Goal: Information Seeking & Learning: Compare options

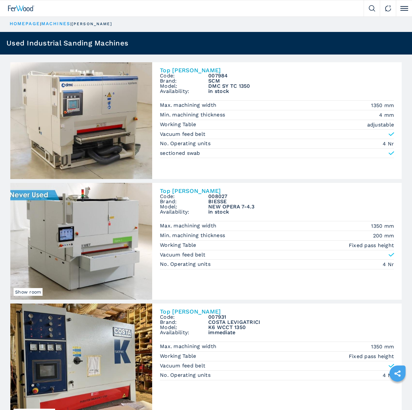
click at [187, 194] on span "Code:" at bounding box center [184, 196] width 48 height 5
click at [185, 188] on h2 "Top [PERSON_NAME]" at bounding box center [277, 191] width 234 height 6
click at [190, 192] on h2 "Top [PERSON_NAME]" at bounding box center [277, 191] width 234 height 6
click at [224, 197] on h3 "008027" at bounding box center [301, 196] width 186 height 5
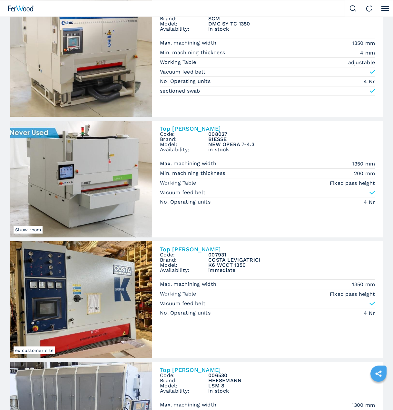
scroll to position [110, 0]
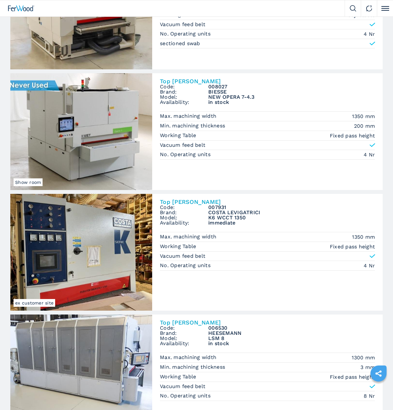
click at [182, 200] on h2 "Top [PERSON_NAME]" at bounding box center [267, 202] width 215 height 6
click at [211, 218] on h3 "K6 WCCT 1350" at bounding box center [291, 217] width 167 height 5
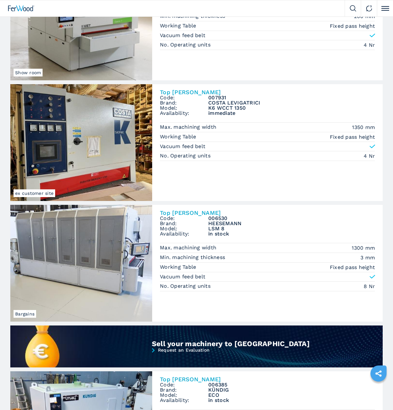
click at [193, 213] on h2 "Top [PERSON_NAME]" at bounding box center [267, 213] width 215 height 6
click at [179, 217] on span "Code:" at bounding box center [184, 218] width 48 height 5
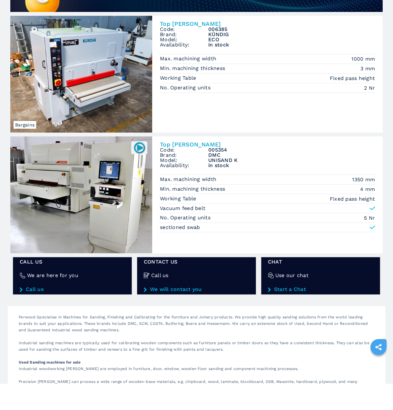
scroll to position [575, 0]
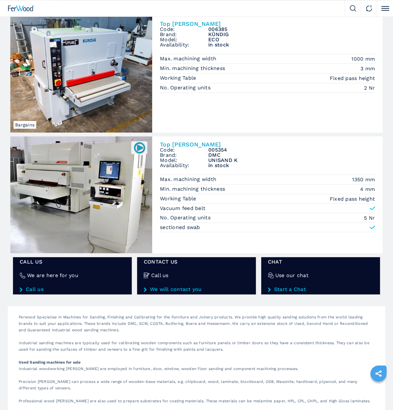
click at [178, 23] on h2 "Top [PERSON_NAME]" at bounding box center [267, 24] width 215 height 6
click at [189, 77] on p "Working Table" at bounding box center [179, 77] width 38 height 7
click at [113, 66] on img at bounding box center [81, 74] width 142 height 117
click at [178, 21] on h2 "Top [PERSON_NAME]" at bounding box center [267, 24] width 215 height 6
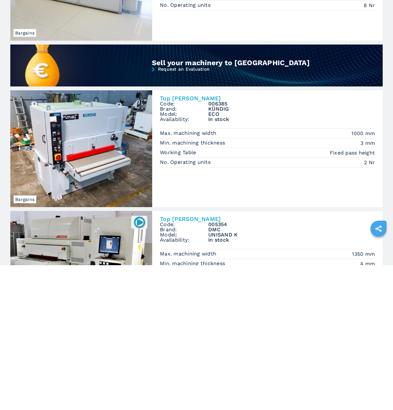
scroll to position [500, 0]
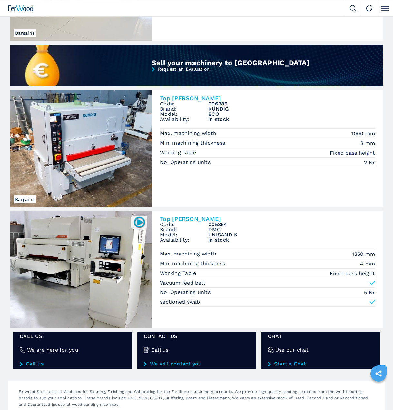
click at [174, 219] on h2 "Top [PERSON_NAME]" at bounding box center [267, 219] width 215 height 6
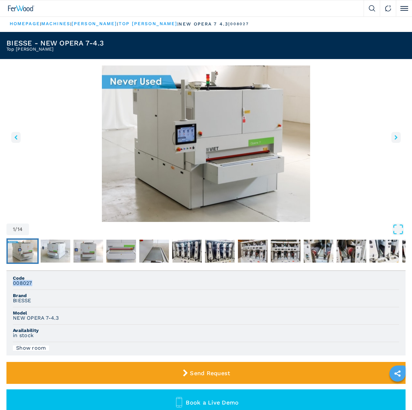
drag, startPoint x: 34, startPoint y: 285, endPoint x: 13, endPoint y: 285, distance: 20.6
click at [13, 285] on div "008027" at bounding box center [206, 283] width 386 height 6
copy h3 "008027"
click at [68, 207] on img "Go to Slide 1" at bounding box center [205, 143] width 399 height 156
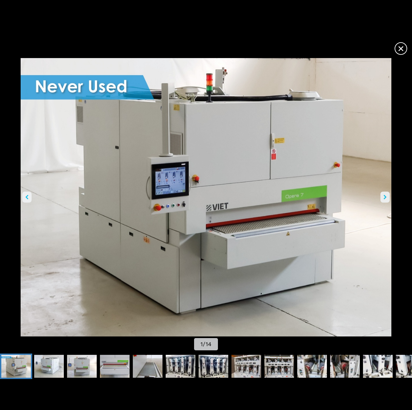
click at [396, 48] on span "×" at bounding box center [400, 47] width 11 height 11
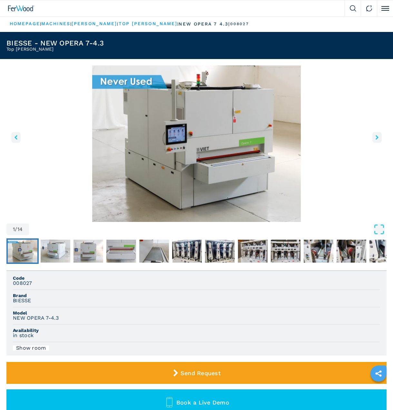
click at [59, 290] on li "Code 008027" at bounding box center [196, 281] width 367 height 17
drag, startPoint x: 34, startPoint y: 302, endPoint x: 9, endPoint y: 301, distance: 25.2
click at [9, 301] on ul "Code 008027 Brand BIESSE Model NEW OPERA 7-4.3 Availability in stock Show room" at bounding box center [196, 313] width 380 height 84
copy h3 "BIESSE"
click at [85, 296] on span "Brand" at bounding box center [196, 295] width 367 height 5
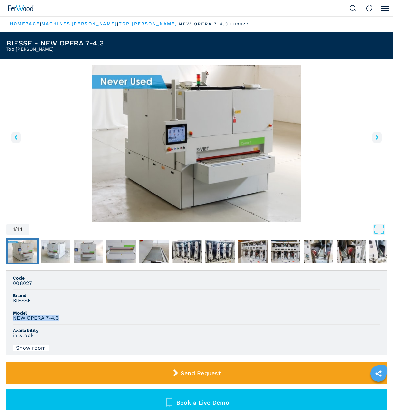
drag, startPoint x: 64, startPoint y: 318, endPoint x: 13, endPoint y: 317, distance: 51.6
click at [13, 317] on ul "Code 008027 Brand BIESSE Model NEW OPERA 7-4.3 Availability in stock Show room" at bounding box center [196, 313] width 380 height 84
copy h3 "NEW OPERA 7-4.3"
click at [23, 282] on h3 "008027" at bounding box center [22, 283] width 19 height 6
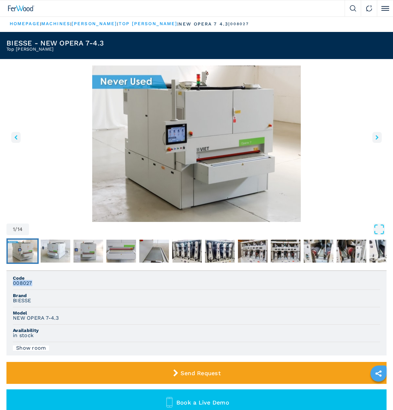
copy h3 "008027"
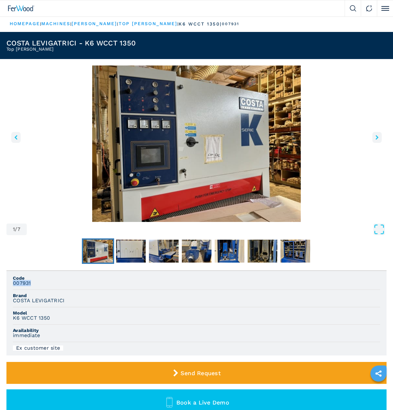
drag, startPoint x: 35, startPoint y: 284, endPoint x: 14, endPoint y: 284, distance: 21.3
click at [14, 284] on div "007931" at bounding box center [196, 283] width 367 height 6
copy h3 "007931"
click at [63, 299] on h3 "COSTA LEVIGATRICI" at bounding box center [39, 301] width 52 height 6
drag, startPoint x: 67, startPoint y: 302, endPoint x: 12, endPoint y: 302, distance: 54.8
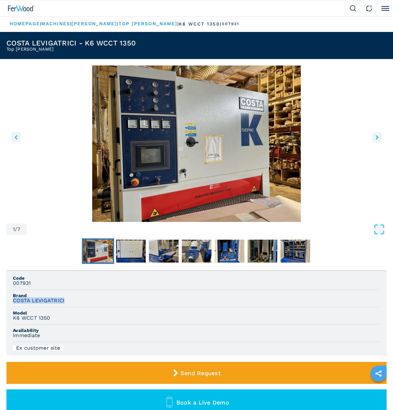
click at [12, 302] on ul "Code 007931 Brand COSTA LEVIGATRICI Model K6 WCCT 1350 Availability immediate E…" at bounding box center [196, 313] width 380 height 84
copy h3 "COSTA LEVIGATRICI"
drag, startPoint x: 65, startPoint y: 313, endPoint x: 58, endPoint y: 315, distance: 7.8
click at [65, 313] on span "Model" at bounding box center [196, 313] width 367 height 5
drag, startPoint x: 51, startPoint y: 319, endPoint x: 13, endPoint y: 318, distance: 38.1
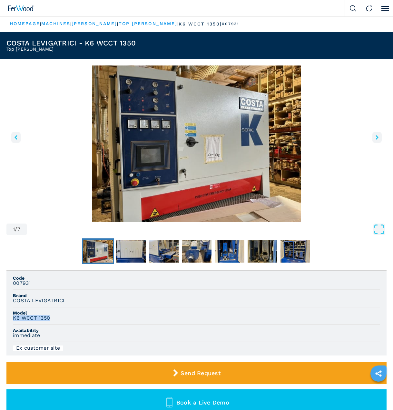
click at [13, 318] on div "K6 WCCT 1350" at bounding box center [196, 318] width 367 height 6
copy h3 "K6 WCCT 1350"
click at [27, 284] on h3 "007931" at bounding box center [22, 283] width 18 height 6
copy h3 "007931"
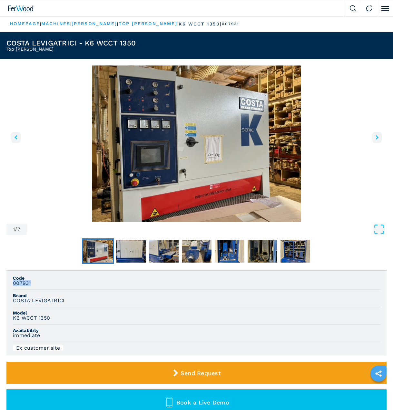
click at [322, 168] on img "Go to Slide 1" at bounding box center [196, 143] width 380 height 156
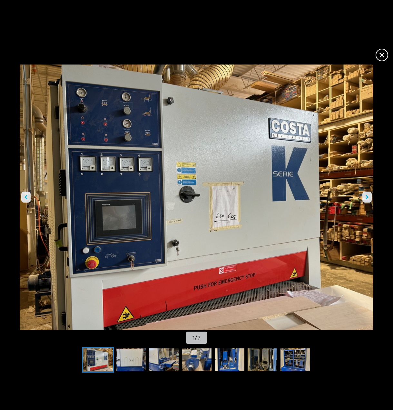
click at [384, 55] on span "×" at bounding box center [381, 53] width 11 height 11
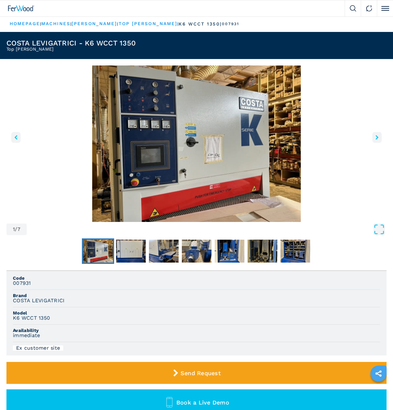
click at [20, 284] on h3 "007931" at bounding box center [22, 283] width 18 height 6
copy h3 "007931"
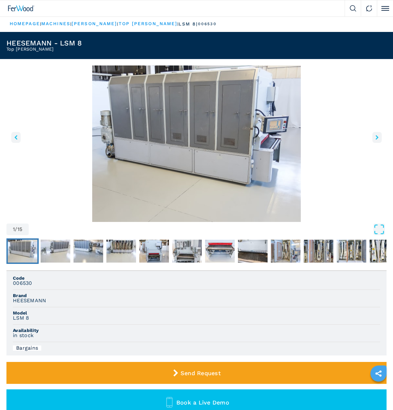
click at [29, 284] on h3 "006530" at bounding box center [22, 283] width 19 height 6
copy h3 "006530"
click at [34, 301] on h3 "HEESEMANN" at bounding box center [29, 301] width 33 height 6
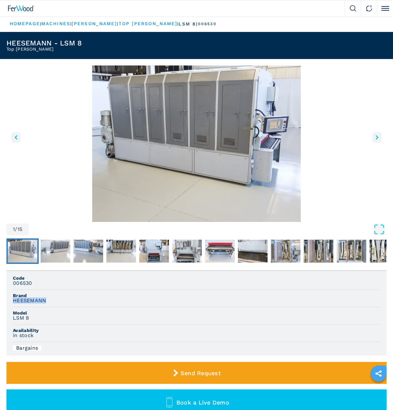
copy h3 "HEESEMANN"
click at [28, 318] on h3 "LSM 8" at bounding box center [21, 318] width 16 height 6
drag, startPoint x: 30, startPoint y: 318, endPoint x: 13, endPoint y: 318, distance: 16.8
click at [13, 318] on div "LSM 8" at bounding box center [196, 318] width 367 height 6
copy h3 "LSM 8"
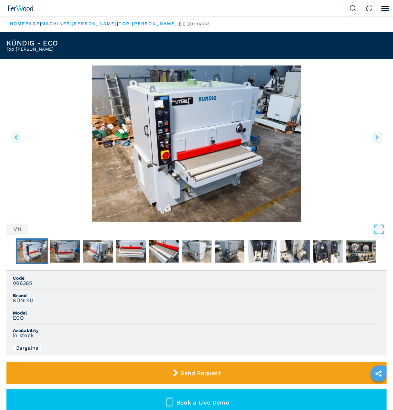
click at [21, 283] on h3 "006385" at bounding box center [22, 283] width 19 height 6
copy h3 "006385"
click at [59, 314] on span "Model" at bounding box center [196, 313] width 367 height 5
drag, startPoint x: 29, startPoint y: 302, endPoint x: 14, endPoint y: 301, distance: 15.5
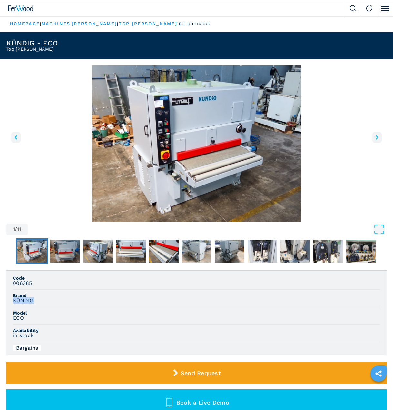
click at [14, 301] on div "KÜNDIG" at bounding box center [196, 301] width 367 height 6
copy h3 "KÜNDIG"
click at [15, 317] on h3 "ECO" at bounding box center [18, 318] width 11 height 6
copy h3 "ECO"
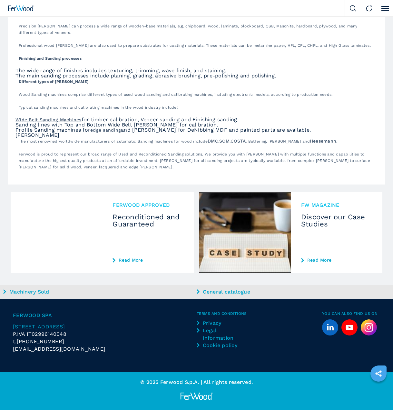
scroll to position [601, 0]
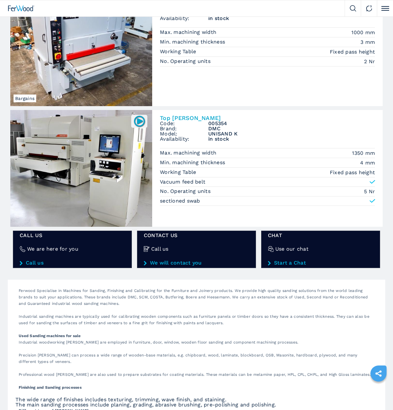
click at [175, 117] on h2 "Top [PERSON_NAME]" at bounding box center [267, 118] width 215 height 6
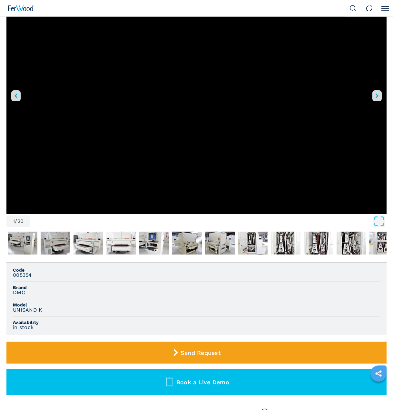
scroll to position [110, 0]
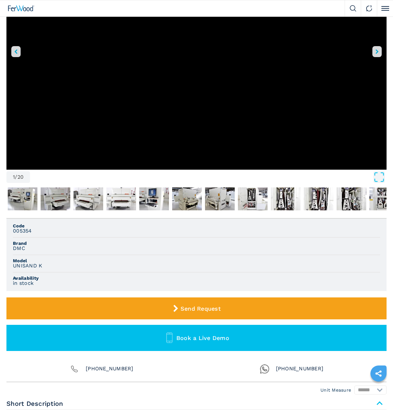
click at [25, 232] on h3 "005354" at bounding box center [22, 231] width 19 height 6
copy h3 "005354"
click at [17, 247] on h3 "DMC" at bounding box center [19, 248] width 12 height 6
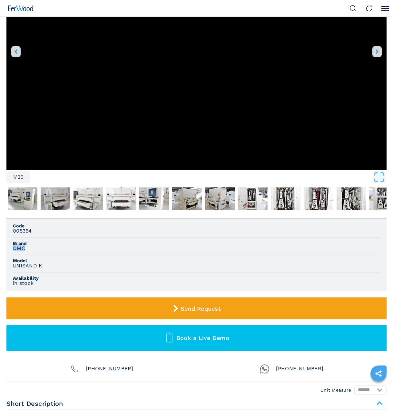
copy h3 "DMC"
drag, startPoint x: 46, startPoint y: 265, endPoint x: 15, endPoint y: 265, distance: 31.3
click at [15, 265] on div "UNISAND K" at bounding box center [196, 266] width 367 height 6
copy h3 "UNISAND K"
click at [84, 260] on span "Model" at bounding box center [196, 260] width 367 height 5
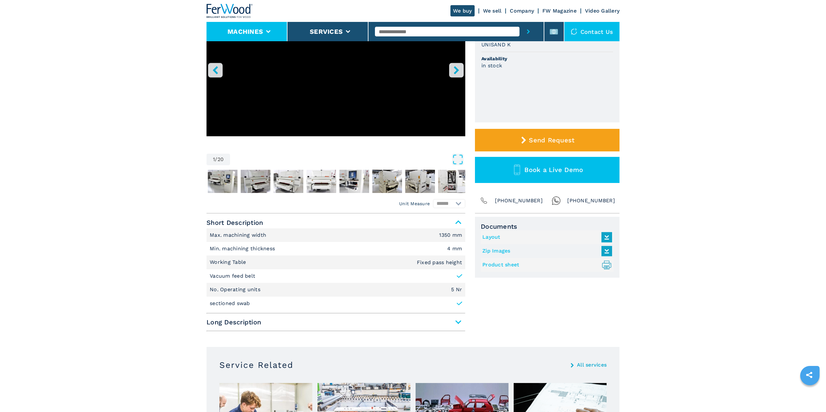
click at [238, 33] on button "Machines" at bounding box center [244, 32] width 35 height 8
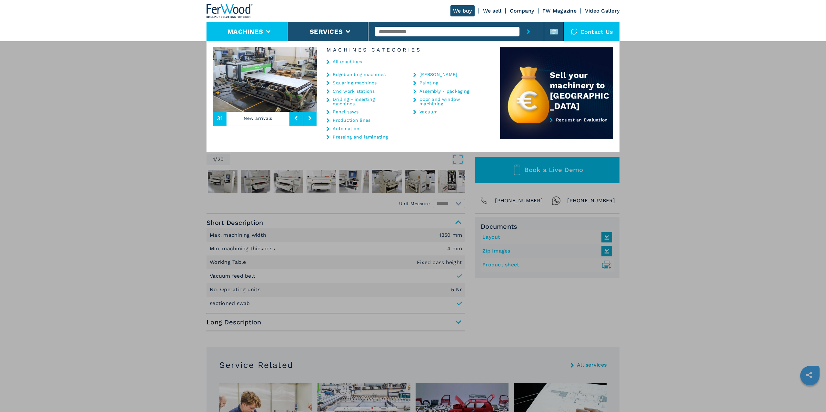
click at [358, 127] on link "Automation" at bounding box center [346, 128] width 27 height 5
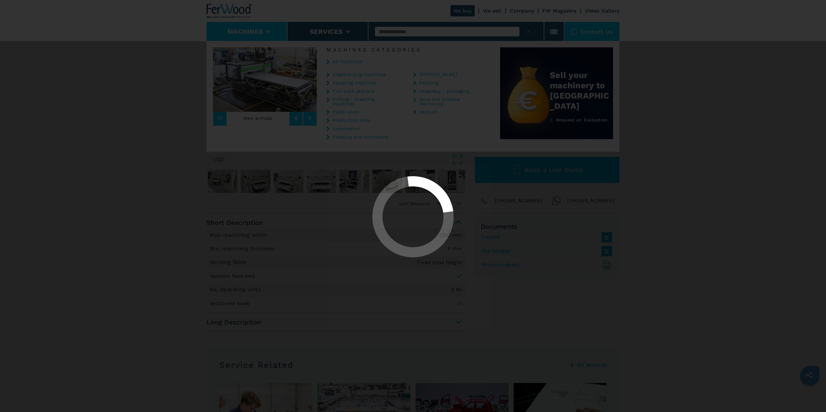
select select "**********"
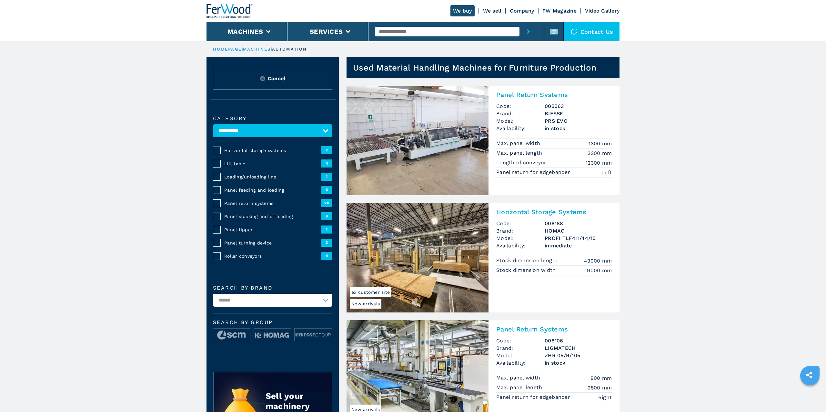
click at [213, 294] on select "**********" at bounding box center [272, 300] width 119 height 13
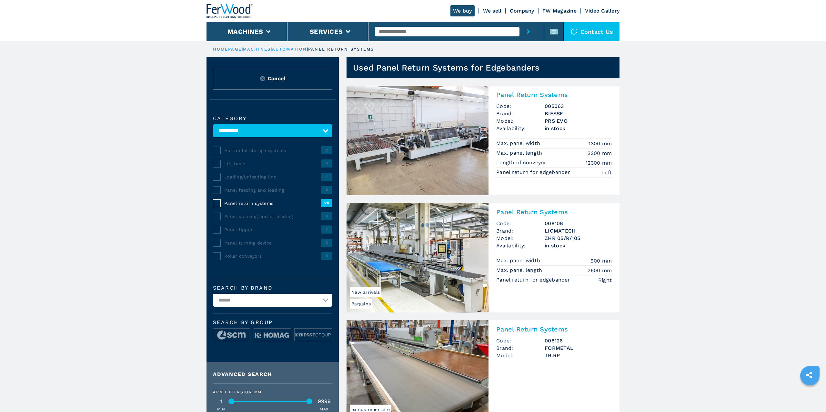
select select "*********"
click option "*********" at bounding box center [0, 0] width 0 height 0
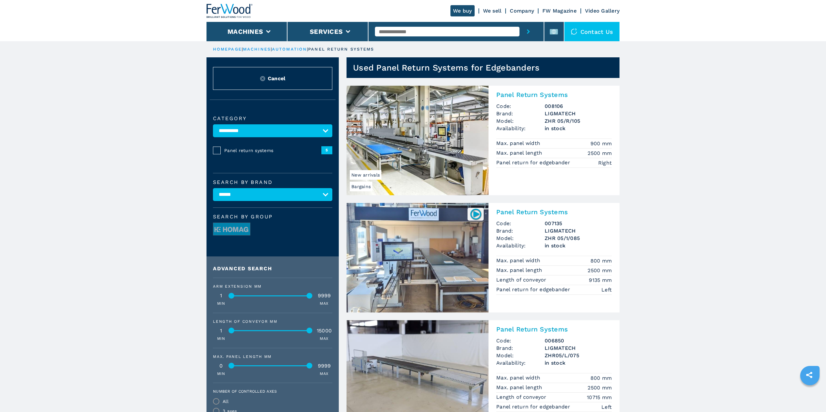
click at [521, 93] on h2 "Panel Return Systems" at bounding box center [553, 95] width 115 height 8
click at [400, 137] on img at bounding box center [417, 141] width 142 height 110
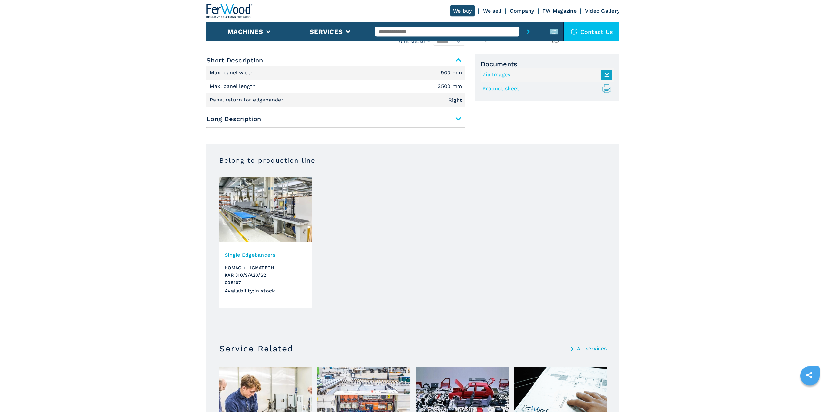
scroll to position [329, 0]
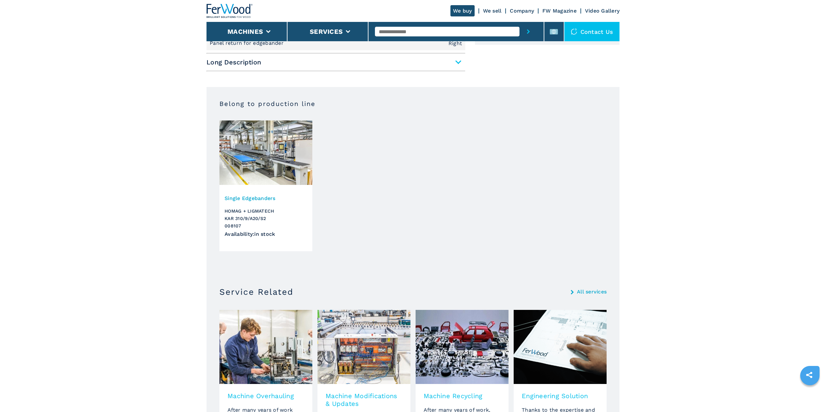
click at [256, 214] on h3 "HOMAG + LIGMATECH KAR 310/9/A20/S2 008107" at bounding box center [265, 219] width 83 height 22
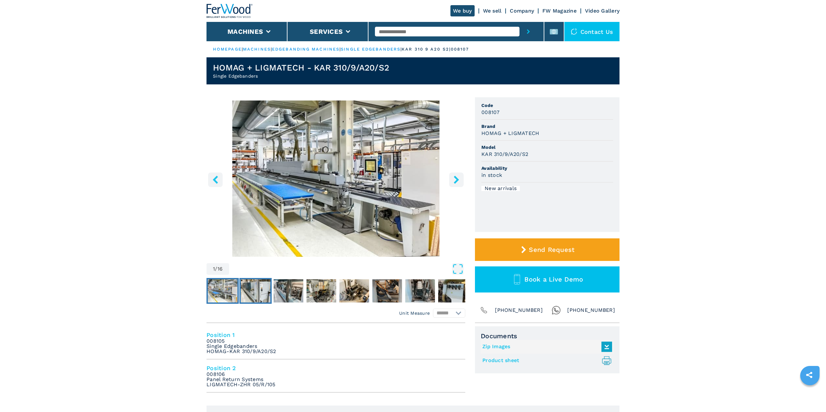
click at [264, 290] on img "Go to Slide 2" at bounding box center [256, 291] width 30 height 23
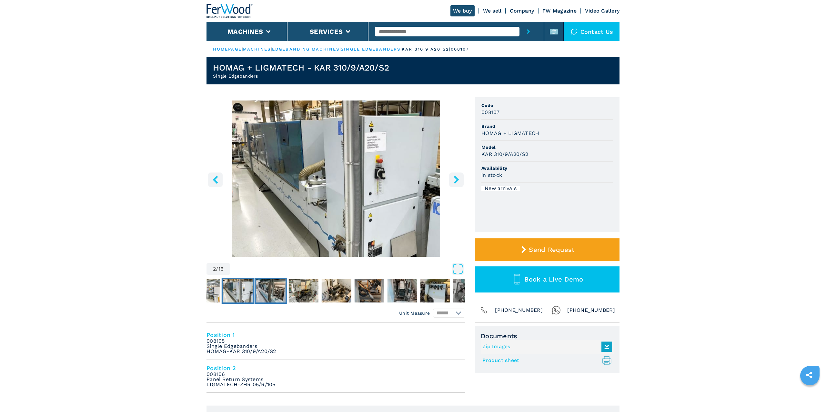
click at [269, 291] on img "Go to Slide 3" at bounding box center [271, 291] width 30 height 23
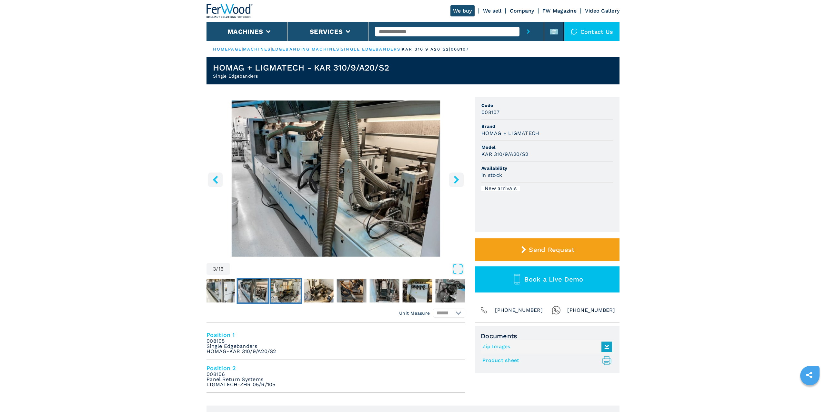
click at [283, 292] on img "Go to Slide 4" at bounding box center [286, 291] width 30 height 23
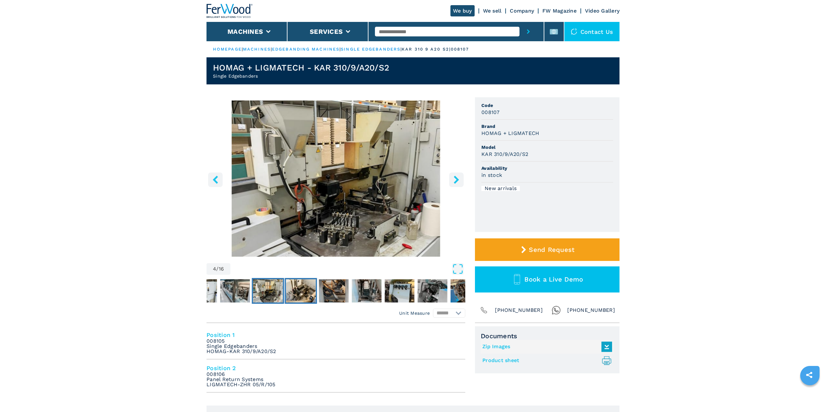
click at [301, 292] on img "Go to Slide 5" at bounding box center [301, 291] width 30 height 23
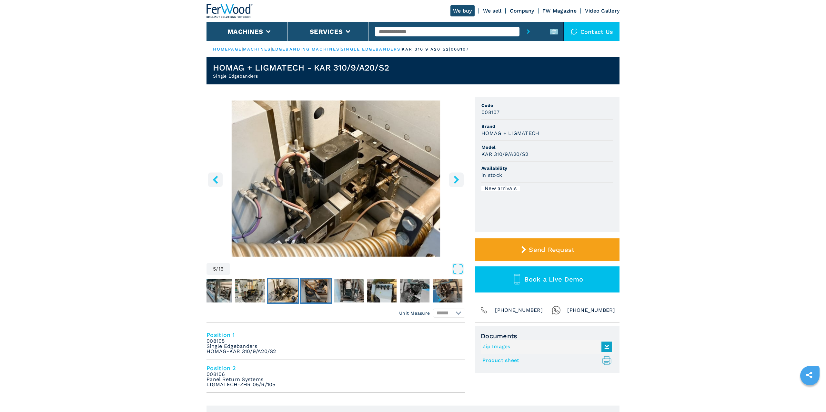
click at [322, 293] on img "Go to Slide 6" at bounding box center [316, 291] width 30 height 23
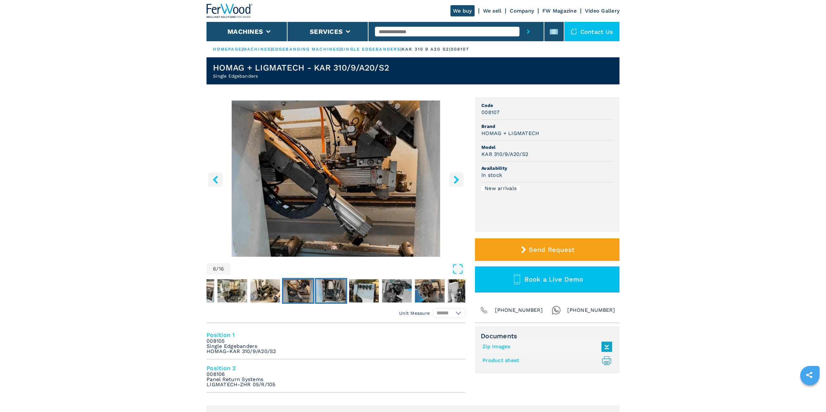
click at [338, 293] on img "Go to Slide 7" at bounding box center [331, 291] width 30 height 23
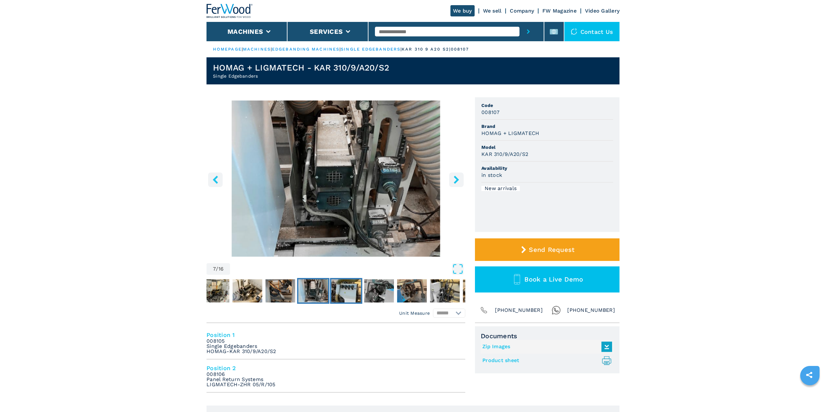
click at [361, 285] on button "Go to Slide 8" at bounding box center [346, 291] width 32 height 26
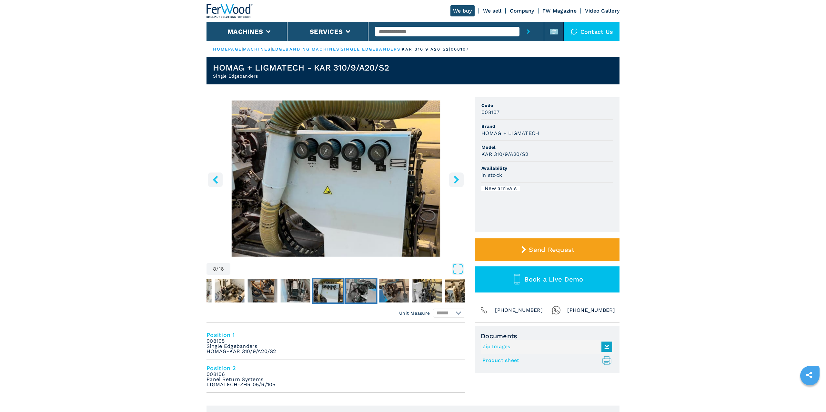
click at [366, 287] on img "Go to Slide 9" at bounding box center [361, 291] width 30 height 23
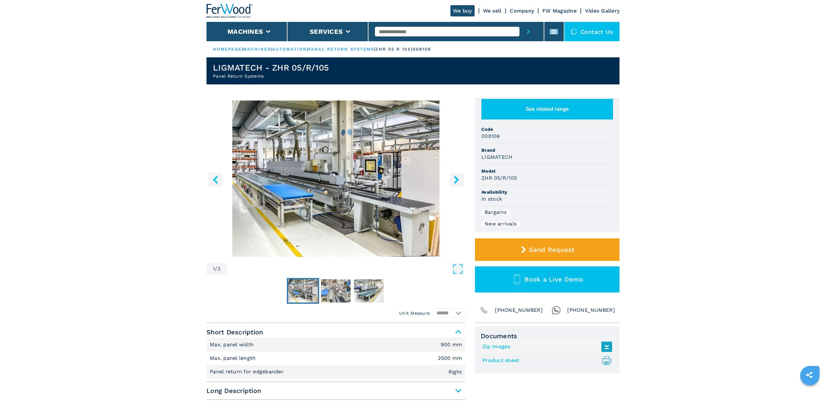
select select "**********"
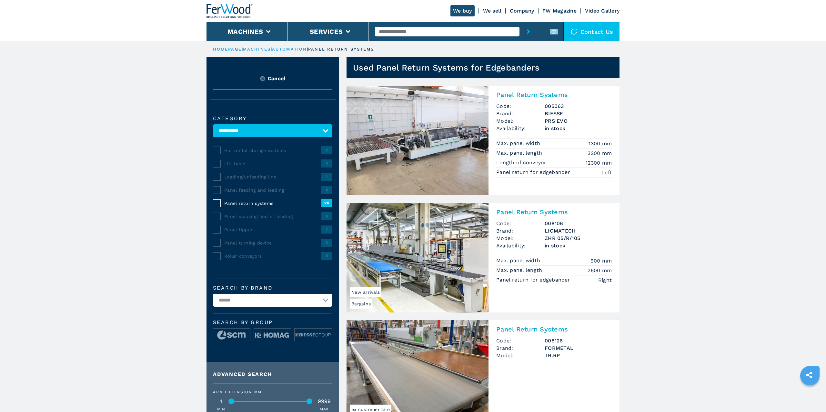
click at [213, 294] on select "**********" at bounding box center [272, 300] width 119 height 13
click option "*****" at bounding box center [0, 0] width 0 height 0
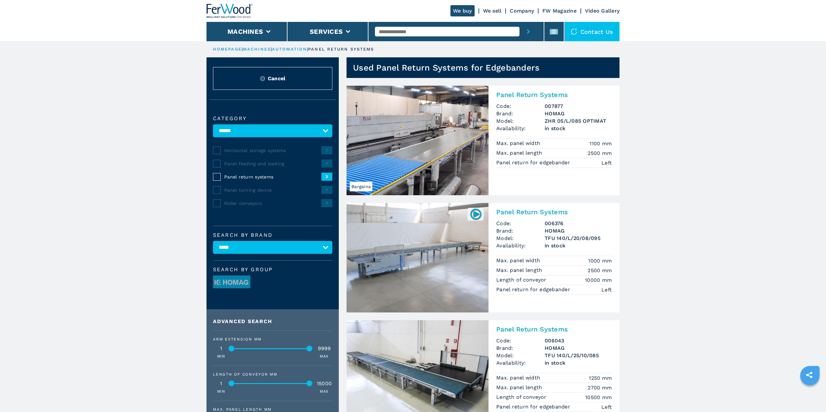
click at [213, 241] on select "****** ******** ****** ******** ********* ***** ********* ****** ***" at bounding box center [272, 247] width 119 height 13
select select "*********"
click option "*********" at bounding box center [0, 0] width 0 height 0
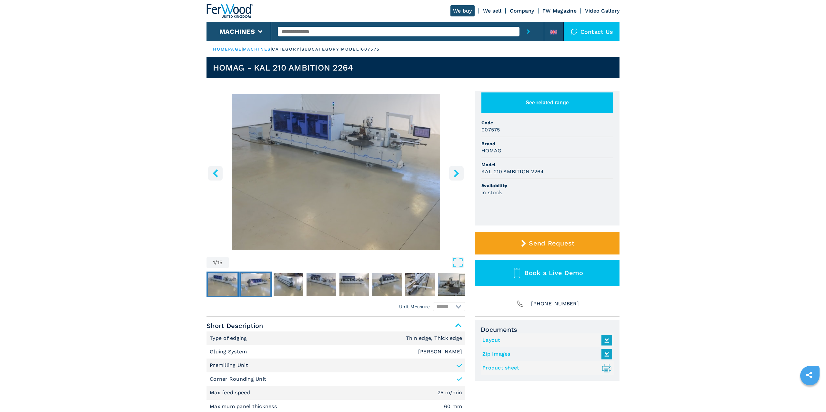
click at [257, 279] on img "Go to Slide 2" at bounding box center [256, 284] width 30 height 23
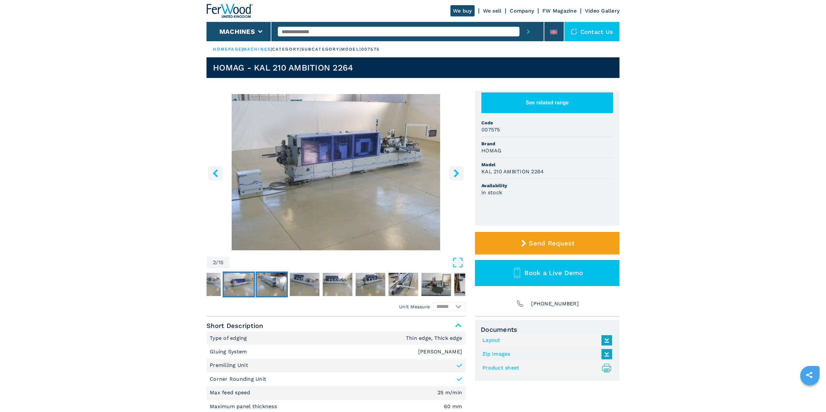
click at [282, 279] on img "Go to Slide 3" at bounding box center [272, 284] width 30 height 23
click at [277, 278] on img "Go to Slide 3" at bounding box center [272, 284] width 30 height 23
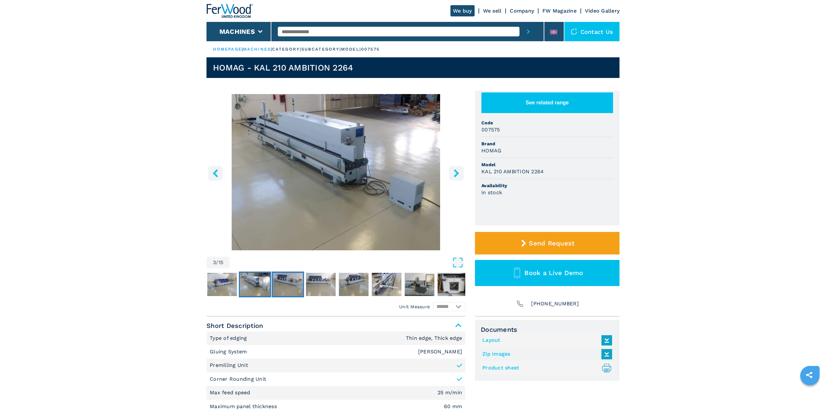
click at [290, 280] on img "Go to Slide 4" at bounding box center [288, 284] width 30 height 23
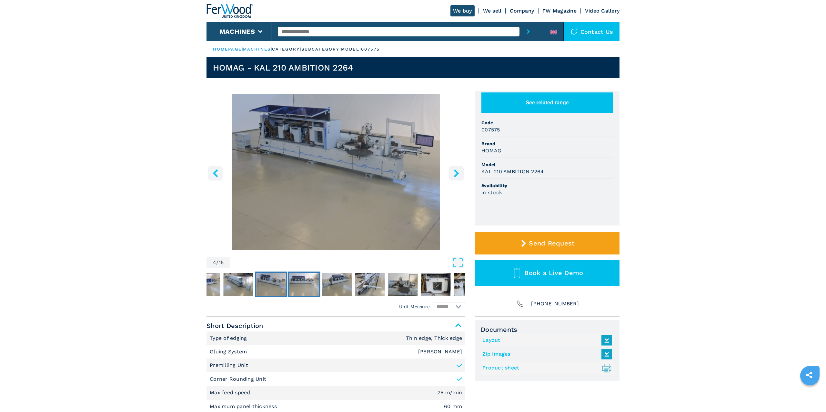
click at [305, 281] on img "Go to Slide 5" at bounding box center [304, 284] width 30 height 23
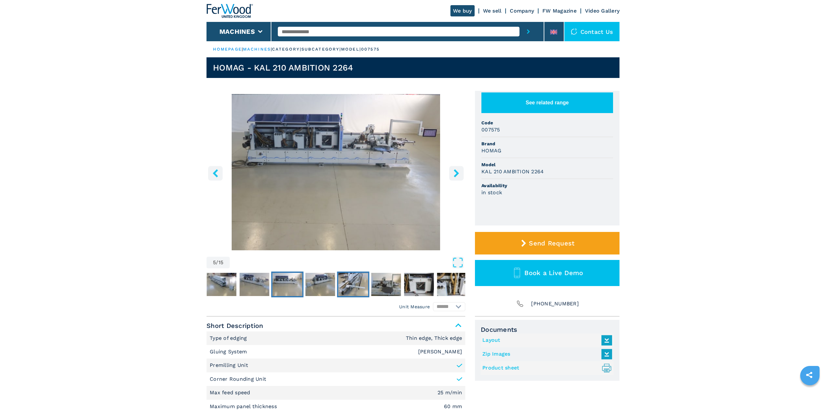
click at [367, 284] on img "Go to Slide 7" at bounding box center [353, 284] width 30 height 23
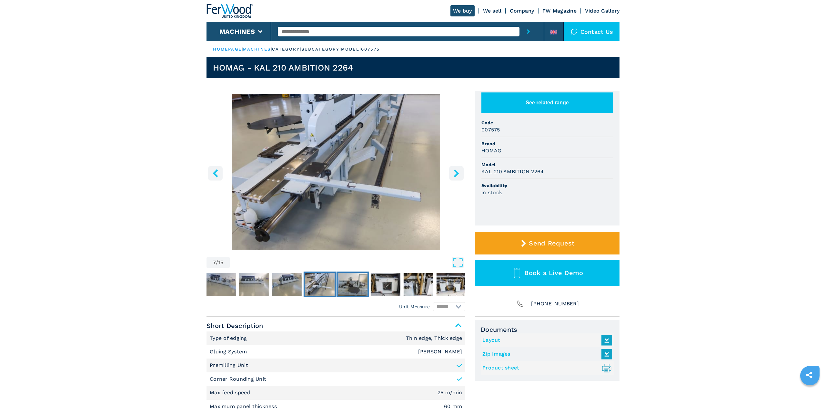
click at [367, 283] on img "Go to Slide 8" at bounding box center [353, 284] width 30 height 23
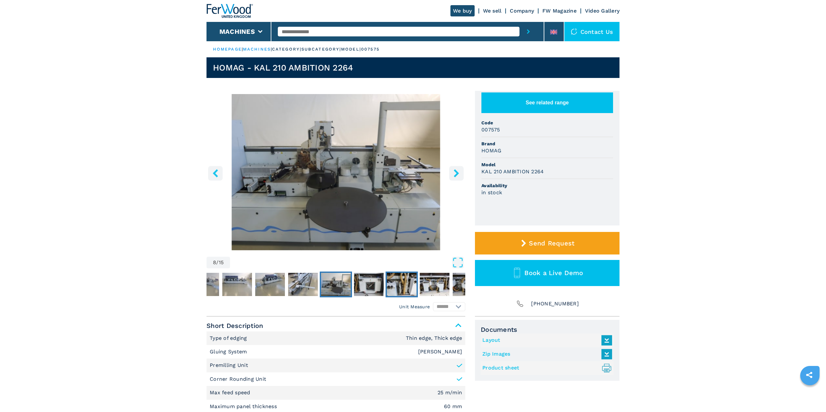
click at [393, 283] on img "Go to Slide 10" at bounding box center [402, 284] width 30 height 23
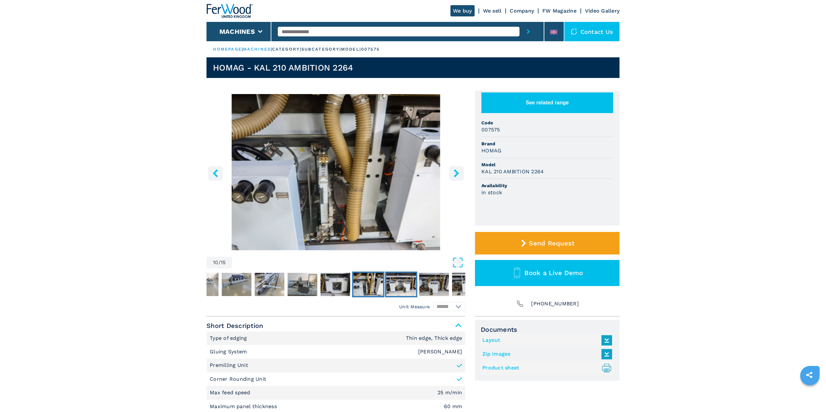
click at [408, 286] on img "Go to Slide 11" at bounding box center [401, 284] width 30 height 23
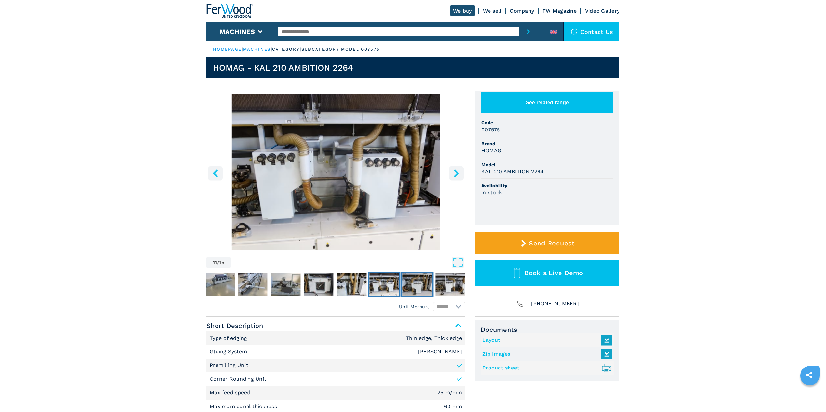
click at [408, 286] on img "Go to Slide 12" at bounding box center [417, 284] width 30 height 23
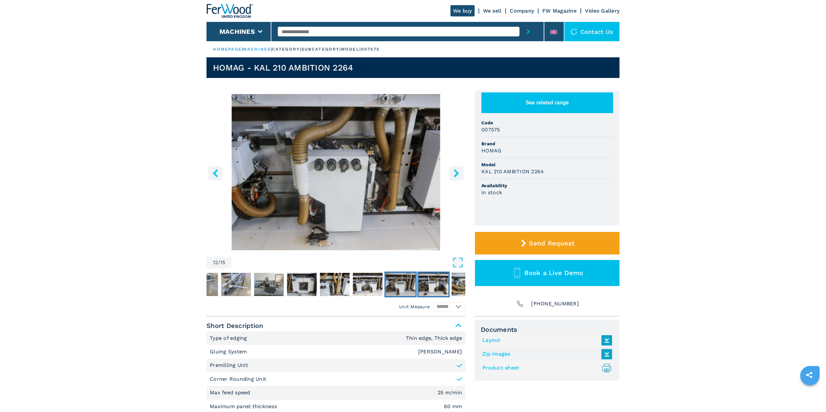
click at [431, 286] on img "Go to Slide 13" at bounding box center [434, 284] width 30 height 23
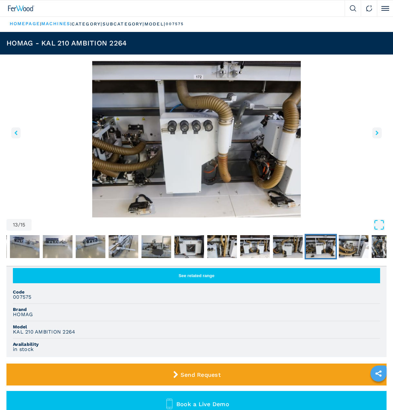
click at [27, 295] on h3 "007575" at bounding box center [22, 297] width 19 height 6
copy h3 "007575"
drag, startPoint x: 77, startPoint y: 333, endPoint x: 11, endPoint y: 333, distance: 66.1
click at [11, 333] on ul "See related range Code 007575 Brand HOMAG Model KAL 210 AMBITION 2264 Availabil…" at bounding box center [196, 311] width 380 height 91
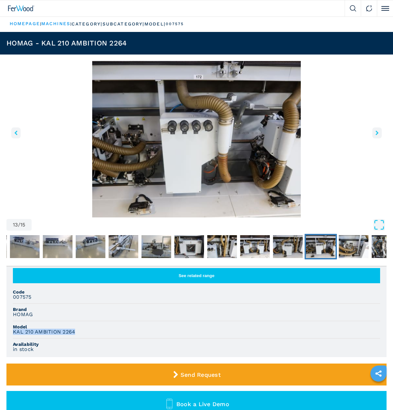
copy h3 "KAL 210 AMBITION 2264"
